Goal: Browse casually: Explore the website without a specific task or goal

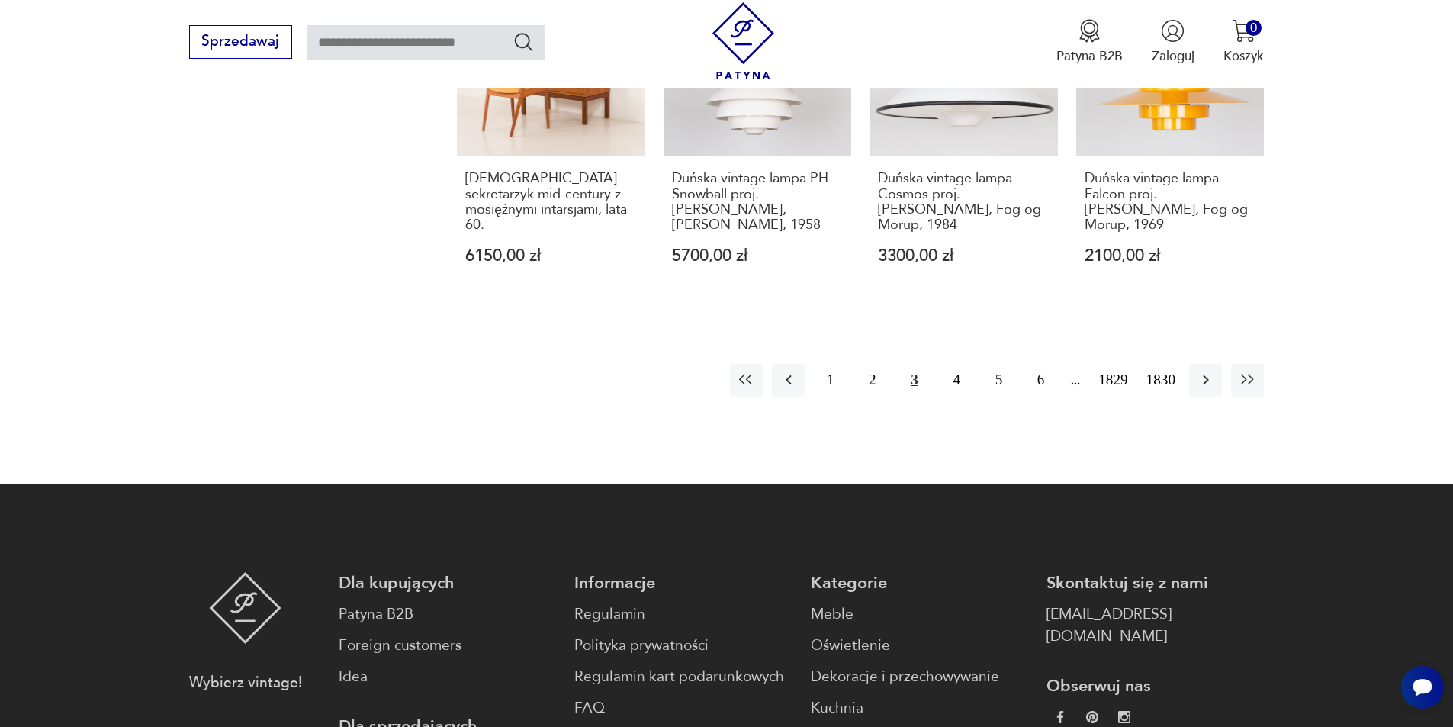
scroll to position [1652, 0]
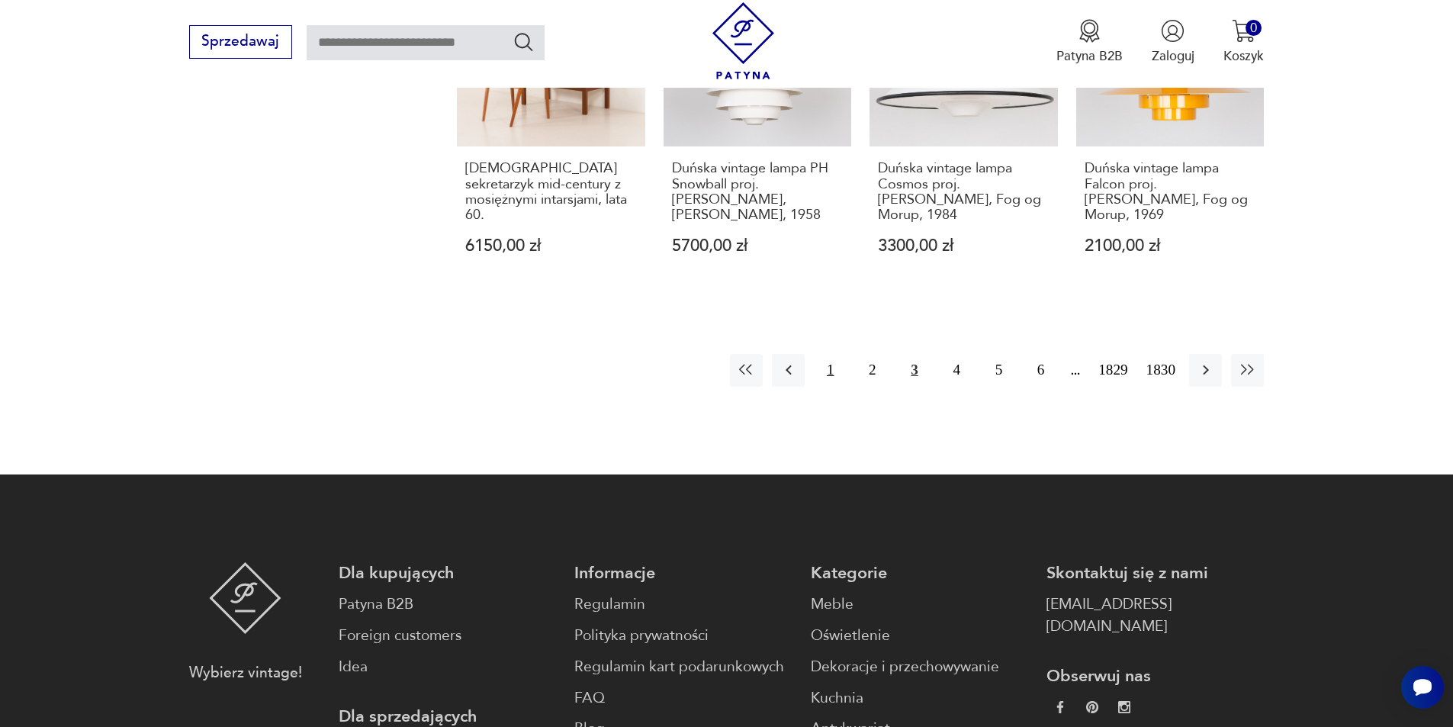
click at [831, 375] on button "1" at bounding box center [830, 370] width 33 height 33
click at [828, 369] on button "1" at bounding box center [830, 370] width 33 height 33
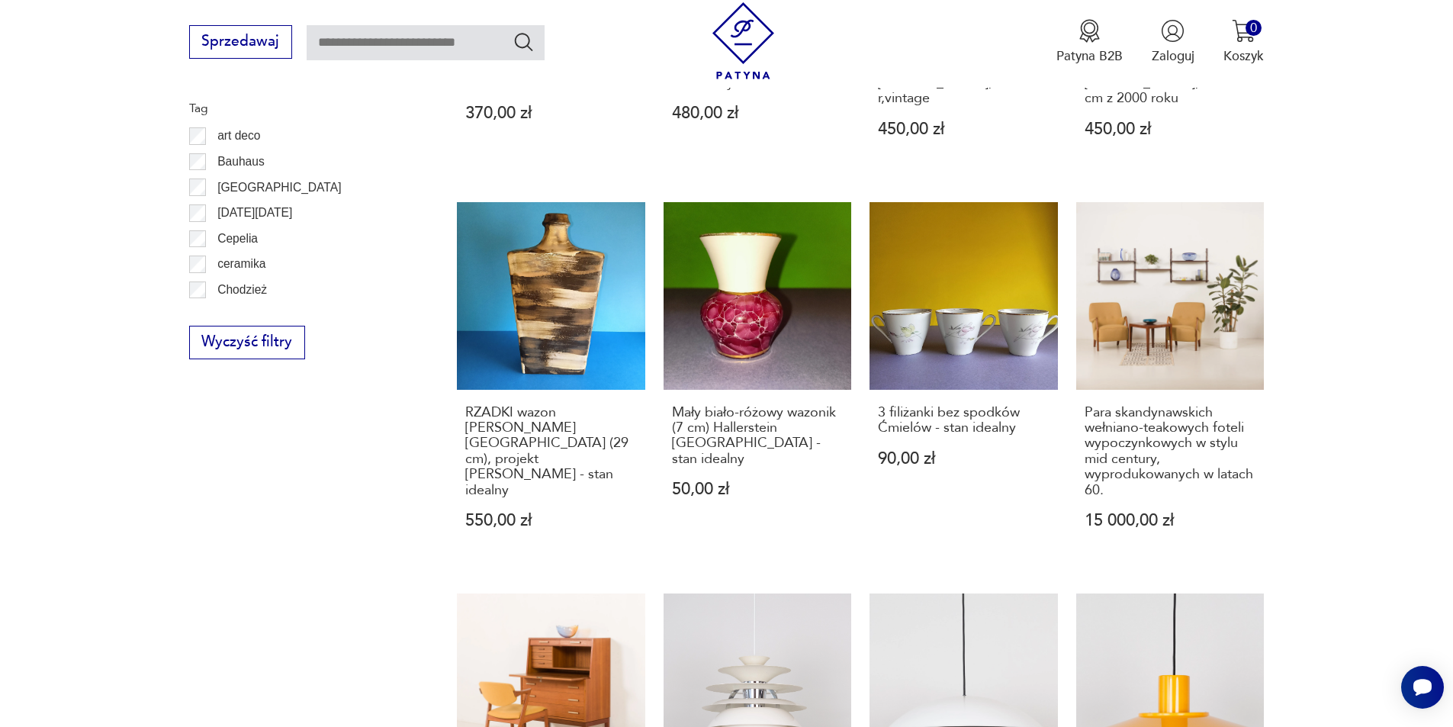
scroll to position [0, 0]
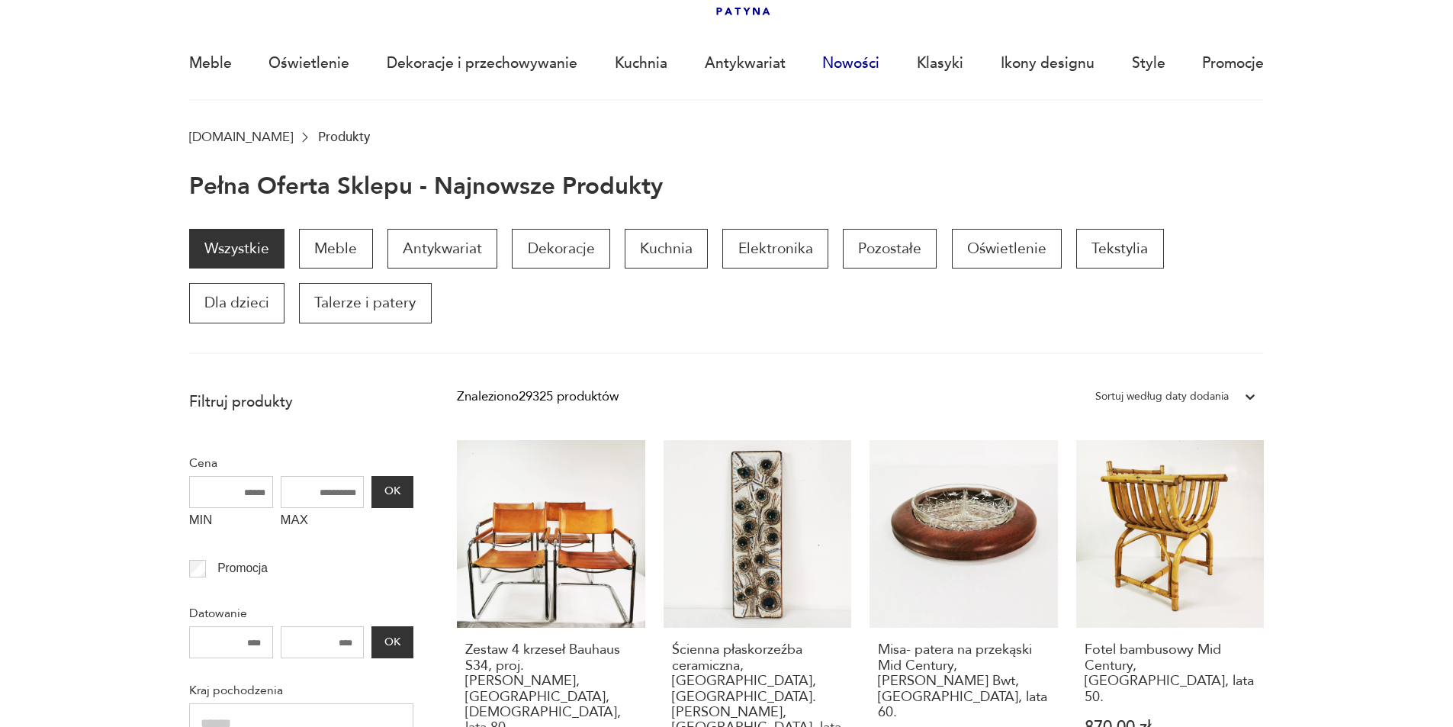
click at [842, 69] on link "Nowości" at bounding box center [850, 63] width 57 height 70
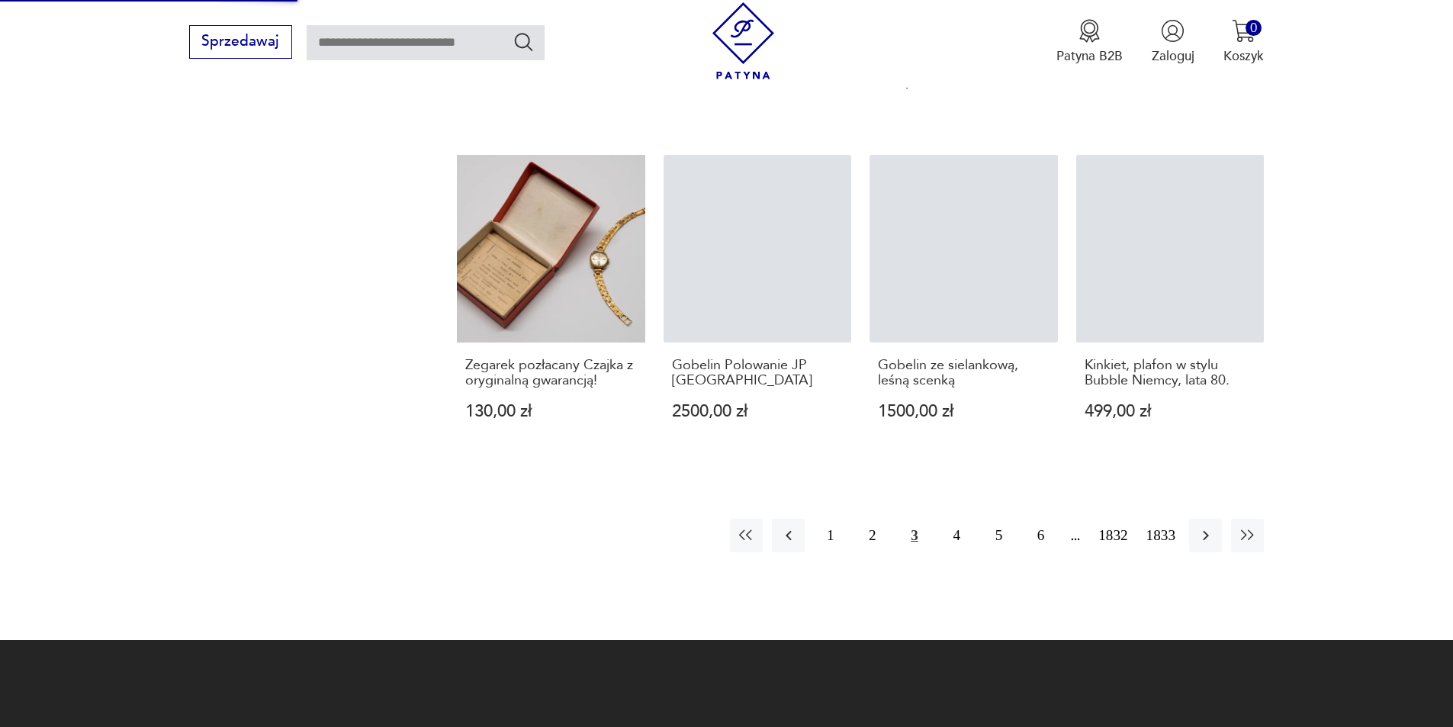
scroll to position [1580, 0]
